Goal: Find specific page/section: Find specific page/section

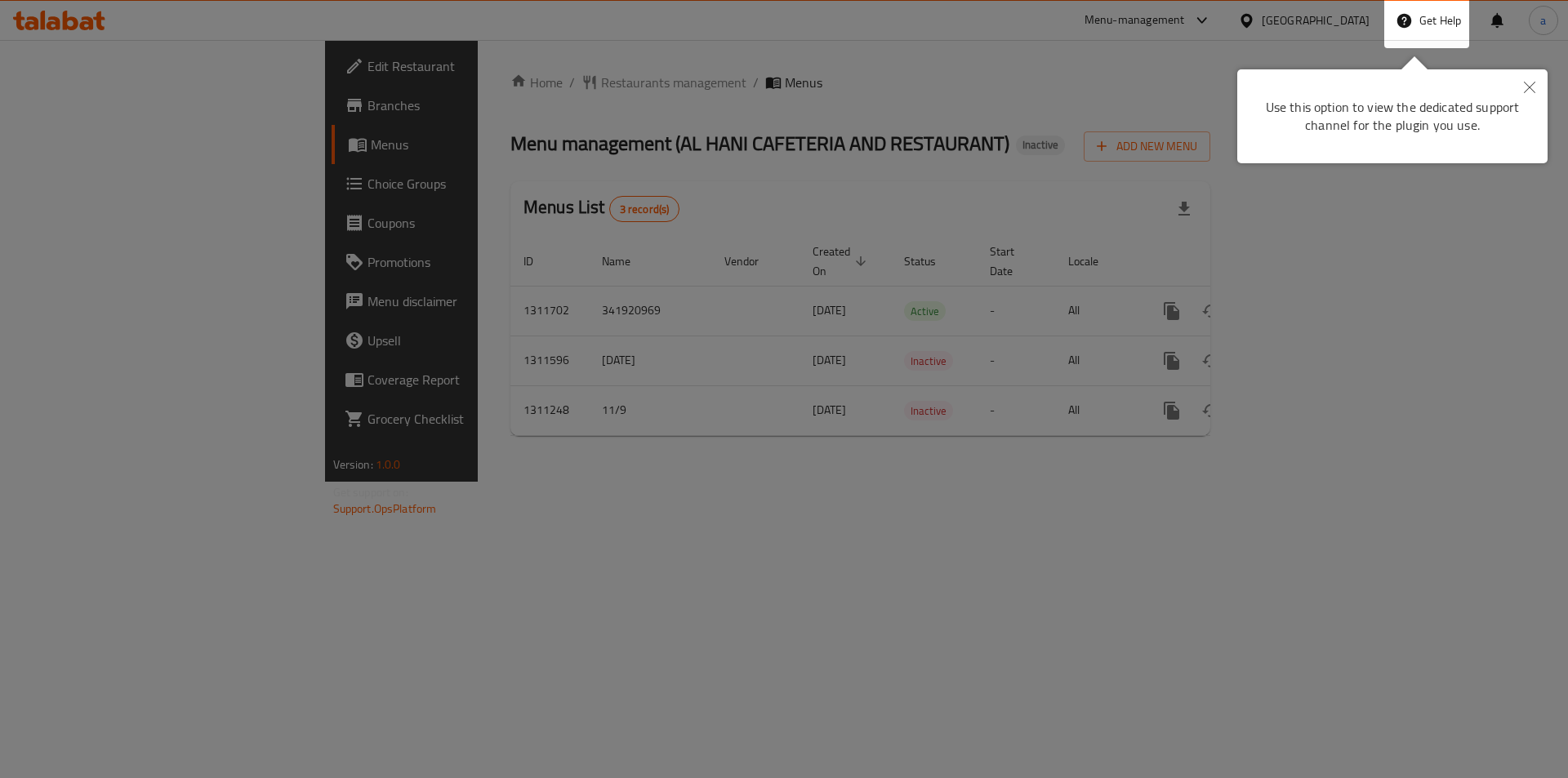
click at [1529, 90] on icon "Close" at bounding box center [1529, 87] width 11 height 11
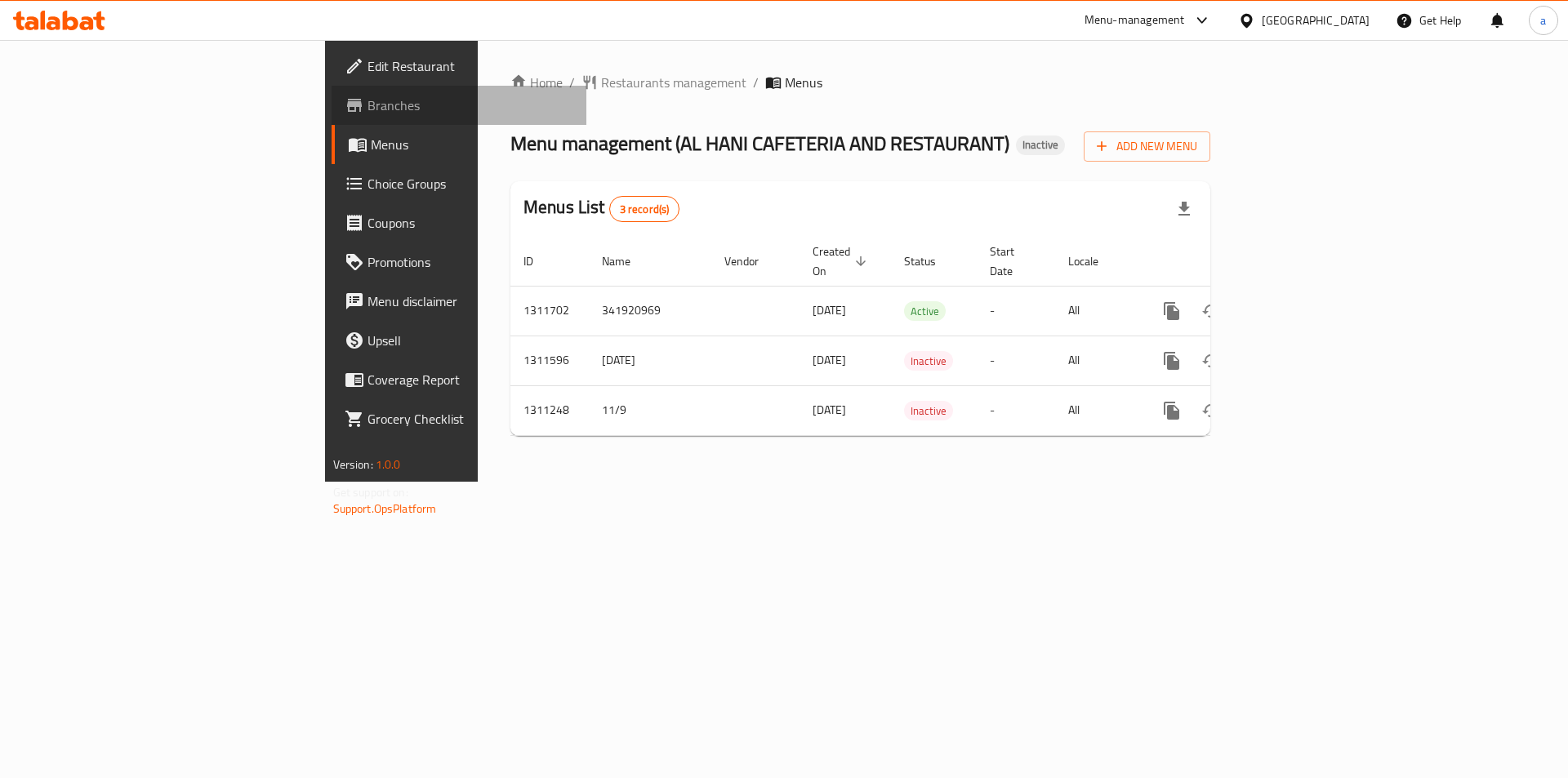
click at [367, 98] on span "Branches" at bounding box center [470, 104] width 207 height 20
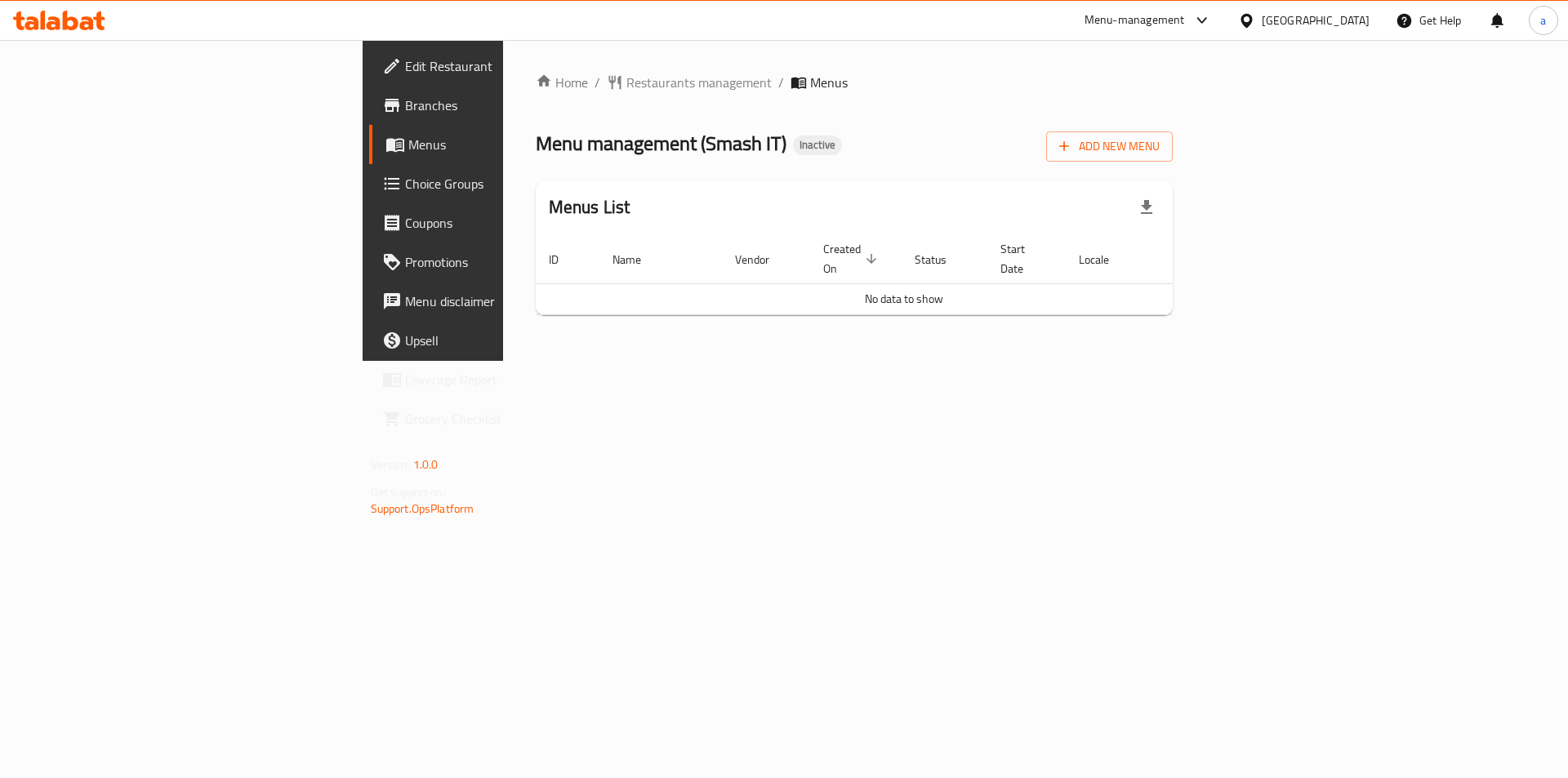
click at [409, 151] on span "Menus" at bounding box center [510, 144] width 203 height 20
click at [369, 116] on link "Branches" at bounding box center [496, 105] width 256 height 39
